Goal: Task Accomplishment & Management: Use online tool/utility

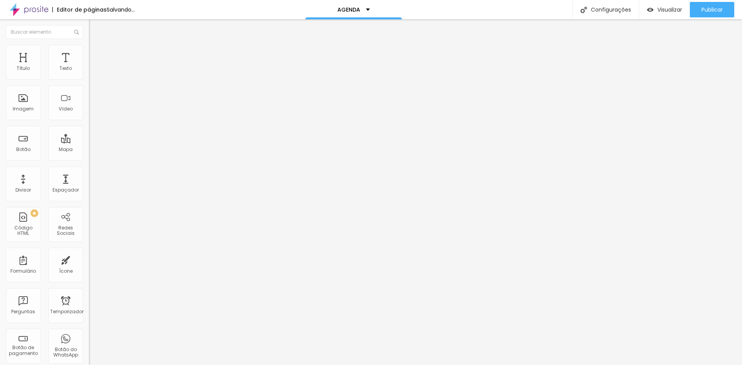
type input "CLIQUE AQUI"
click at [89, 159] on input "bit.ly/agendagabidaltro" at bounding box center [135, 155] width 93 height 8
drag, startPoint x: 68, startPoint y: 160, endPoint x: 0, endPoint y: 162, distance: 68.0
click at [89, 162] on div "Texto CLIQUE AQUI Alinhamento Tamanho Normal Pequeno Normal Grande Link URL bit…" at bounding box center [133, 116] width 89 height 112
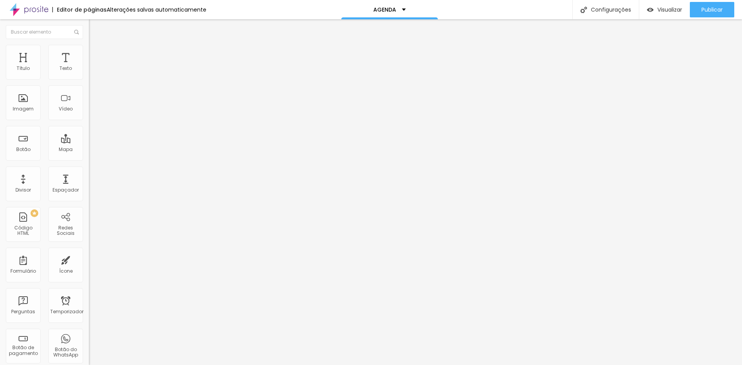
paste input "https://calendly.com"
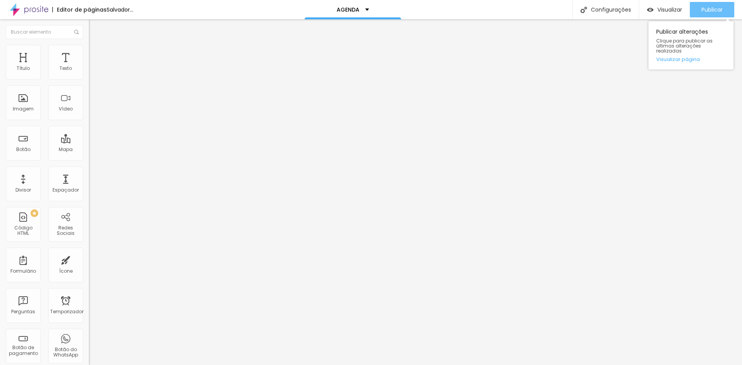
type input "https://calendly.com/agendagabidaltro"
click at [721, 14] on div "Publicar" at bounding box center [711, 9] width 21 height 15
click at [701, 10] on font "Publicar" at bounding box center [711, 10] width 21 height 8
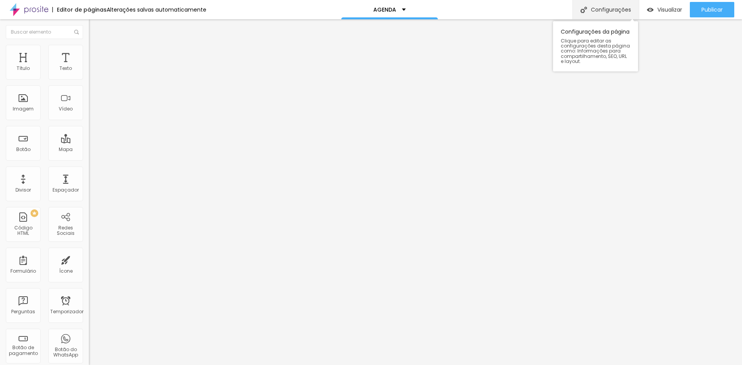
click at [613, 9] on font "Configurações" at bounding box center [611, 10] width 40 height 8
click at [31, 10] on img at bounding box center [29, 9] width 39 height 19
click at [89, 48] on img at bounding box center [92, 48] width 7 height 7
click at [63, 62] on div "Texto" at bounding box center [65, 62] width 35 height 35
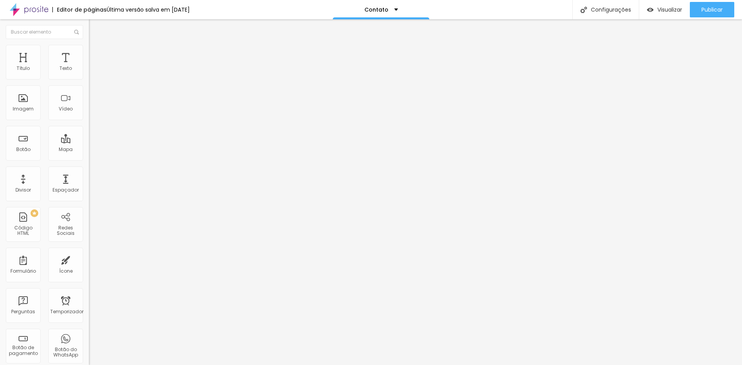
click at [95, 27] on img "button" at bounding box center [98, 28] width 6 height 6
click at [58, 72] on div "Texto" at bounding box center [65, 62] width 35 height 35
click at [59, 60] on div "Texto" at bounding box center [65, 62] width 35 height 35
drag, startPoint x: 29, startPoint y: 101, endPoint x: 46, endPoint y: 55, distance: 49.5
click at [96, 53] on font "Estilo" at bounding box center [102, 50] width 12 height 7
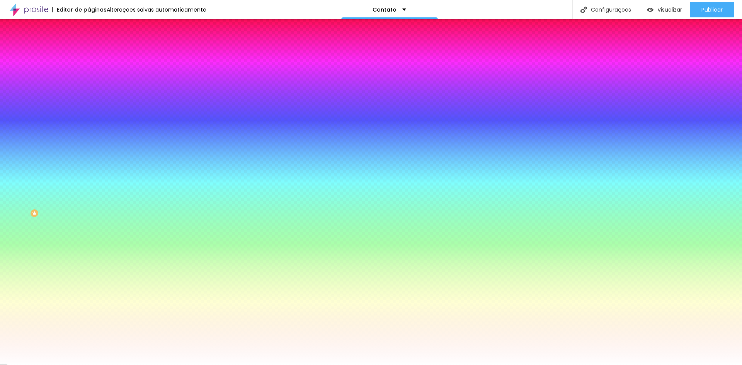
click at [89, 53] on img at bounding box center [92, 56] width 7 height 7
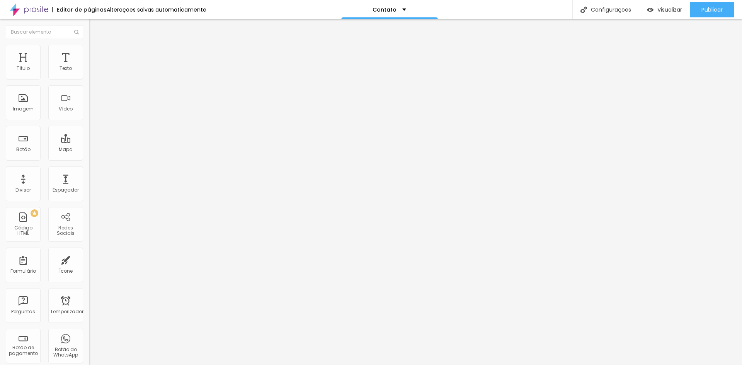
click at [95, 26] on img "button" at bounding box center [98, 28] width 6 height 6
click at [29, 184] on div "Divisor" at bounding box center [23, 184] width 35 height 35
click at [95, 31] on img "button" at bounding box center [98, 28] width 6 height 6
click at [95, 29] on div "Editar nulo" at bounding box center [115, 28] width 40 height 6
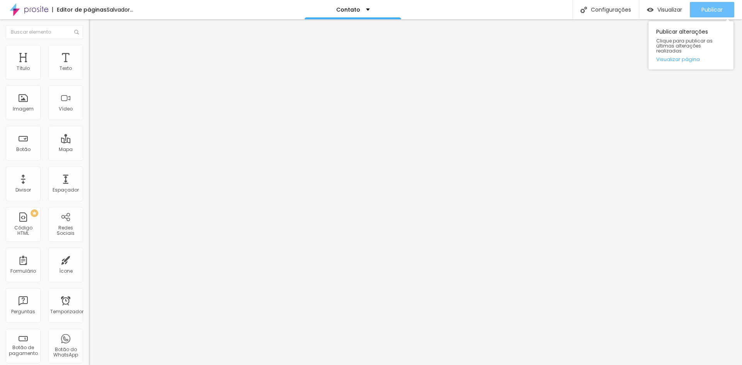
click at [709, 14] on div "Publicar" at bounding box center [711, 9] width 21 height 15
click at [715, 7] on font "Publicar" at bounding box center [711, 10] width 21 height 8
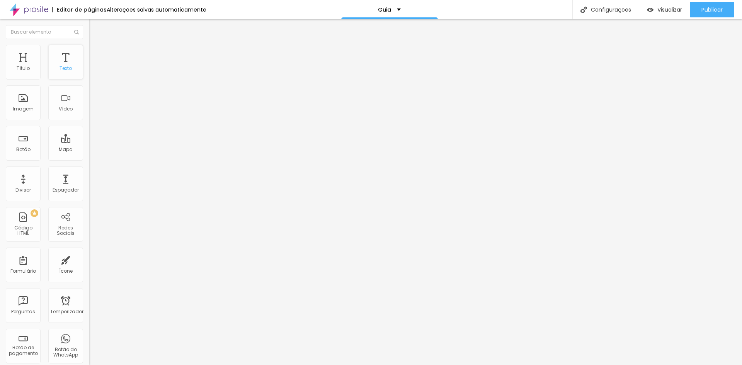
click at [65, 66] on font "Texto" at bounding box center [66, 68] width 12 height 7
click at [714, 10] on font "Publicar" at bounding box center [711, 10] width 21 height 8
click at [695, 13] on button "Publicar" at bounding box center [712, 9] width 44 height 15
click at [385, 11] on font "Guia" at bounding box center [384, 10] width 13 height 8
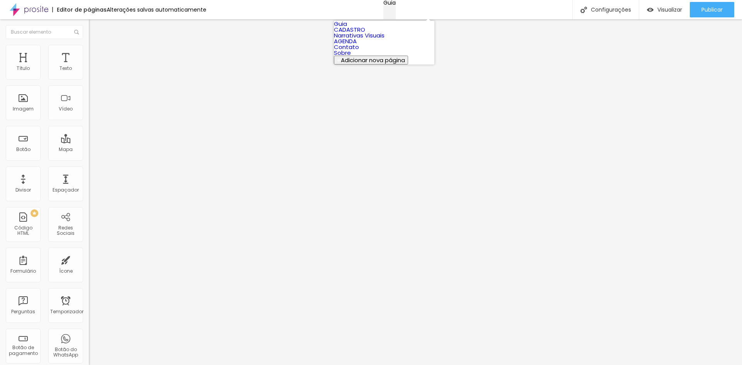
click at [385, 7] on font "Guia" at bounding box center [389, 3] width 12 height 8
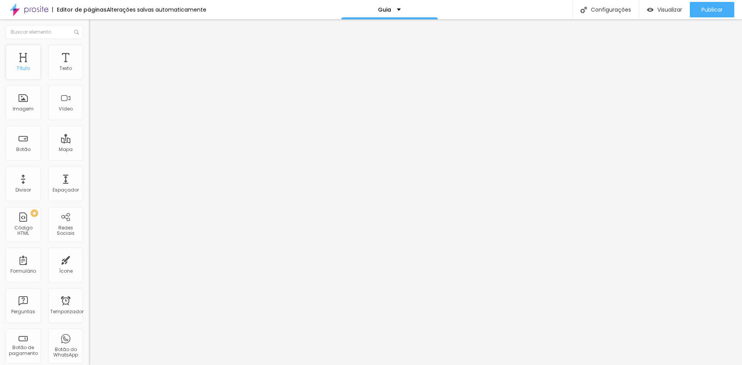
click at [27, 65] on font "Título" at bounding box center [23, 68] width 13 height 7
click at [21, 63] on div "Título" at bounding box center [23, 62] width 35 height 35
click at [715, 3] on div "Publicar" at bounding box center [711, 9] width 21 height 15
